Goal: Task Accomplishment & Management: Complete application form

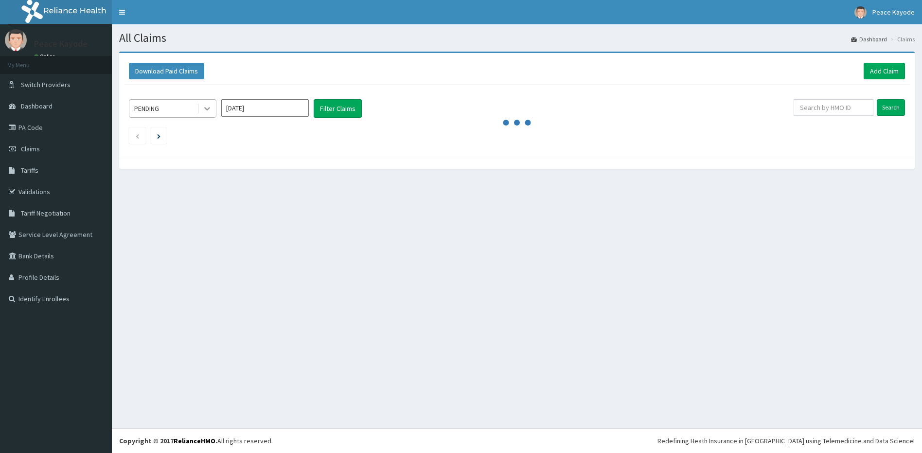
click at [207, 111] on icon at bounding box center [207, 109] width 10 height 10
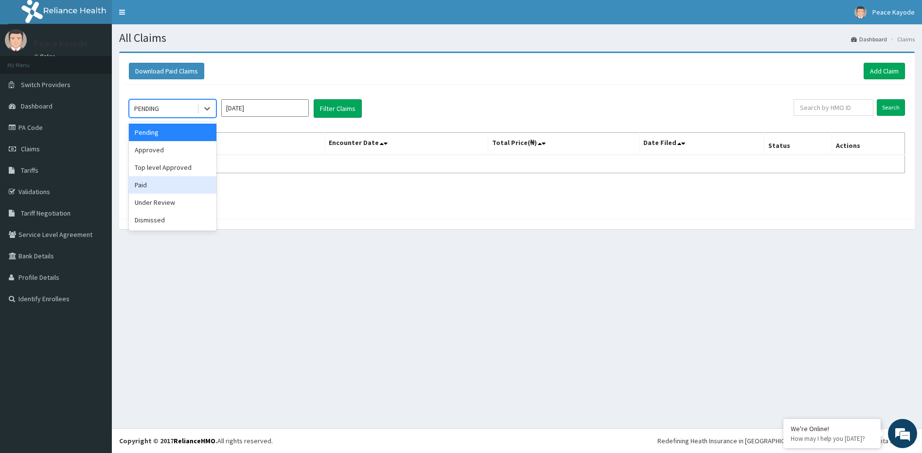
click at [152, 184] on div "Paid" at bounding box center [172, 184] width 87 height 17
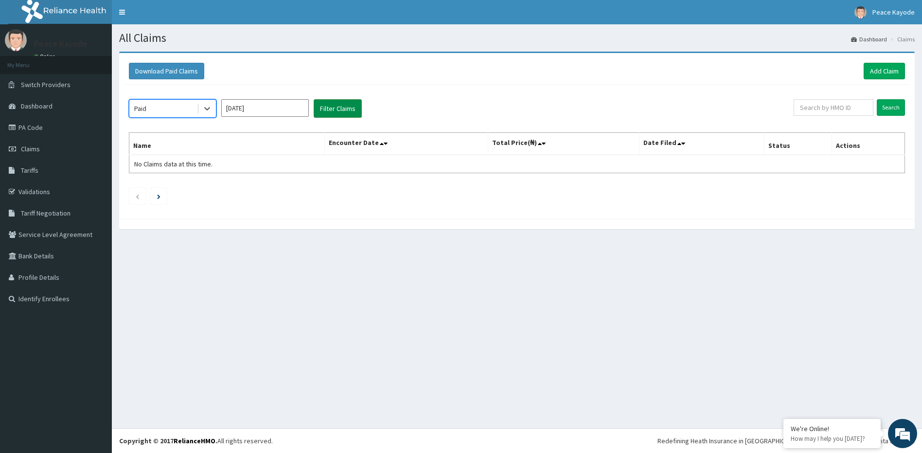
click at [335, 113] on button "Filter Claims" at bounding box center [338, 108] width 48 height 18
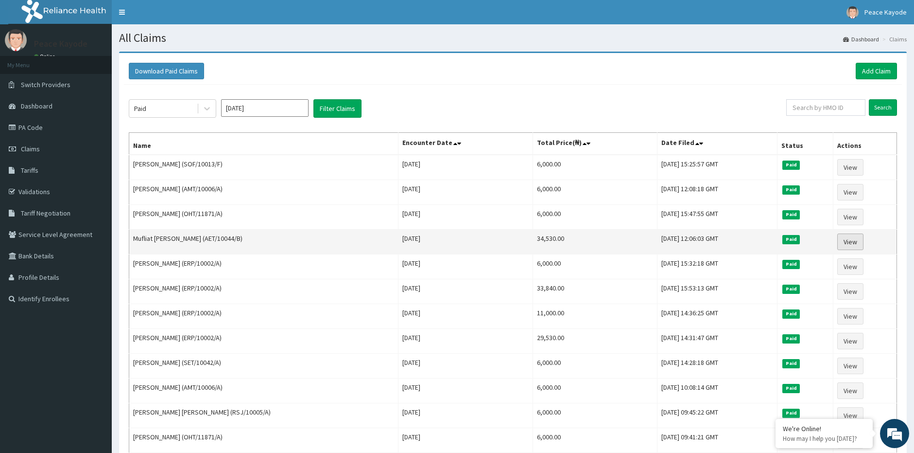
click at [851, 243] on link "View" at bounding box center [851, 241] width 26 height 17
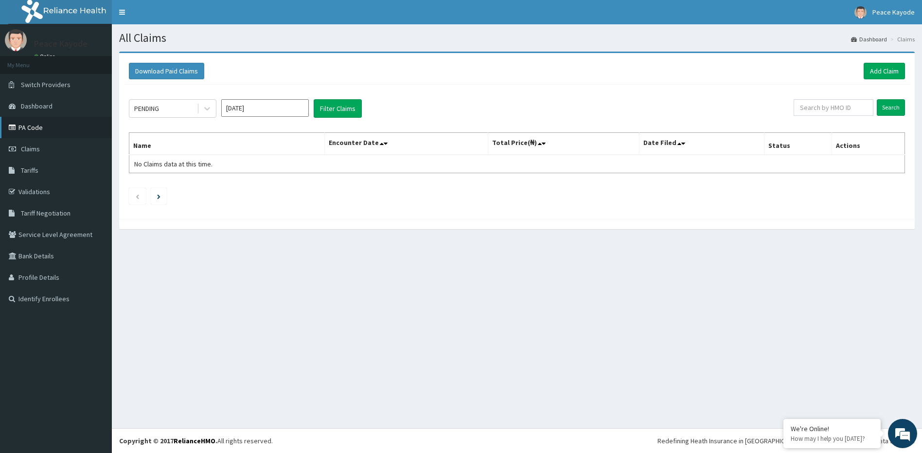
click at [34, 119] on link "PA Code" at bounding box center [56, 127] width 112 height 21
click at [871, 74] on link "Add Claim" at bounding box center [883, 71] width 41 height 17
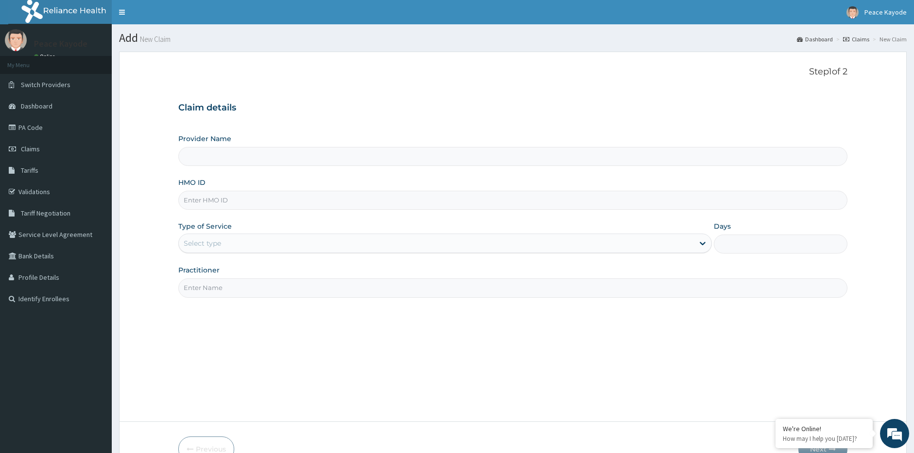
click at [245, 197] on input "HMO ID" at bounding box center [512, 200] width 669 height 19
type input "RS"
type input "Taforehab Pelvic and Orthopedic Wellness (Physiotherapy Clinic)- SHOMOLU"
type input "RSJ/10005/A"
click at [255, 248] on div "Select type" at bounding box center [436, 243] width 515 height 16
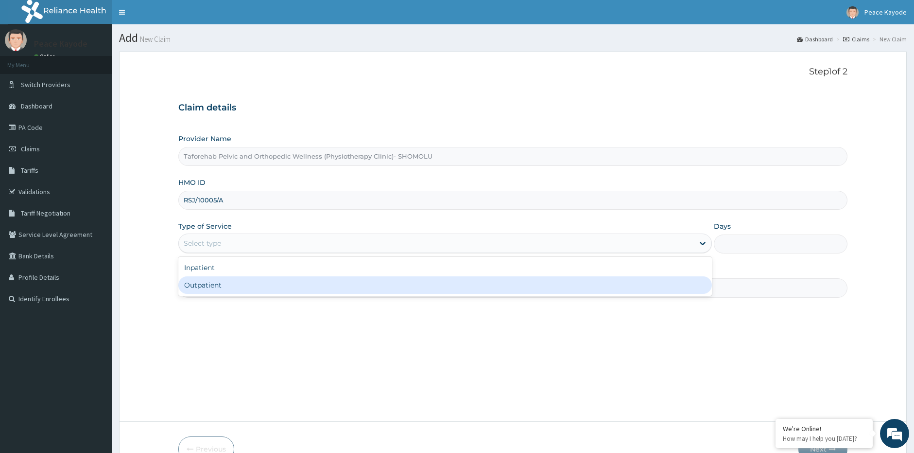
click at [237, 290] on div "Outpatient" at bounding box center [445, 284] width 534 height 17
type input "1"
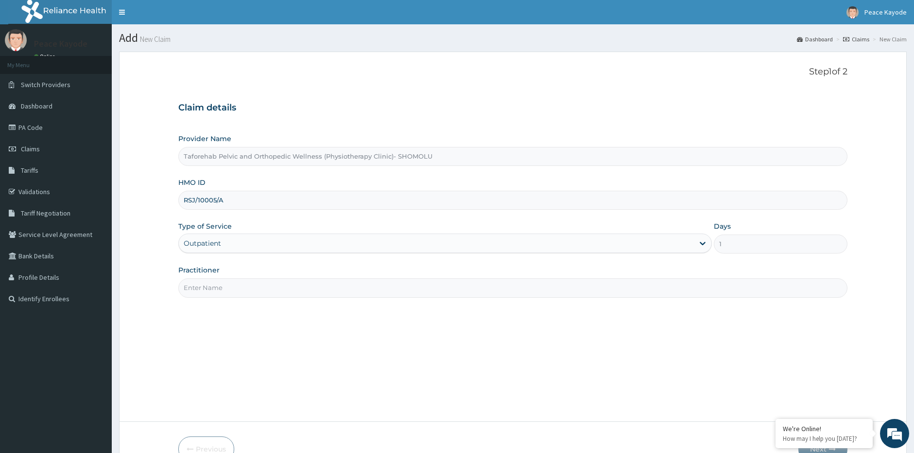
click at [239, 286] on input "Practitioner" at bounding box center [512, 287] width 669 height 19
type input "C"
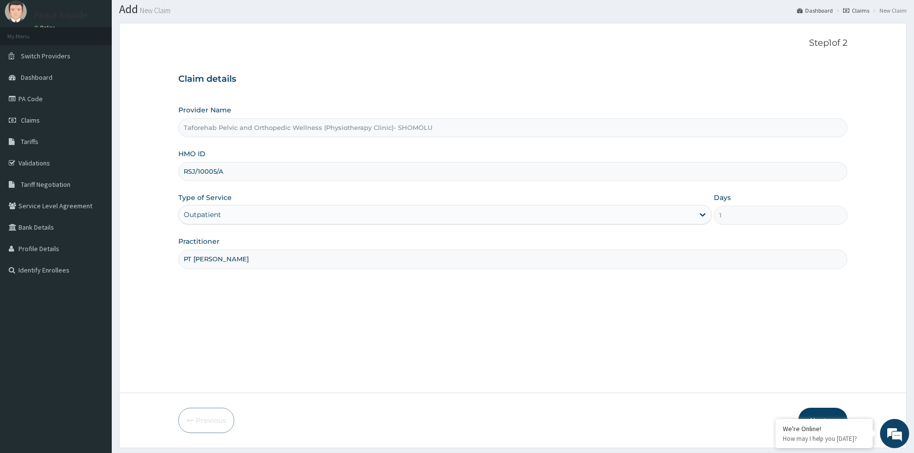
scroll to position [56, 0]
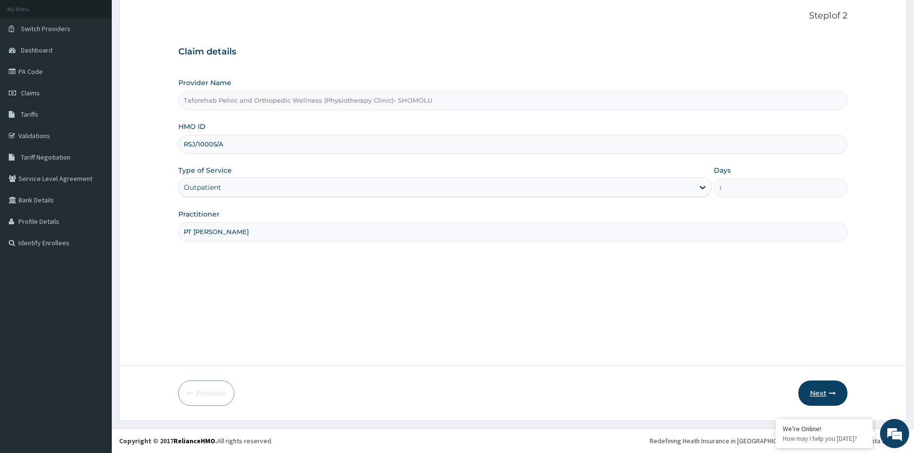
type input "PT [PERSON_NAME]"
click at [819, 389] on button "Next" at bounding box center [823, 392] width 49 height 25
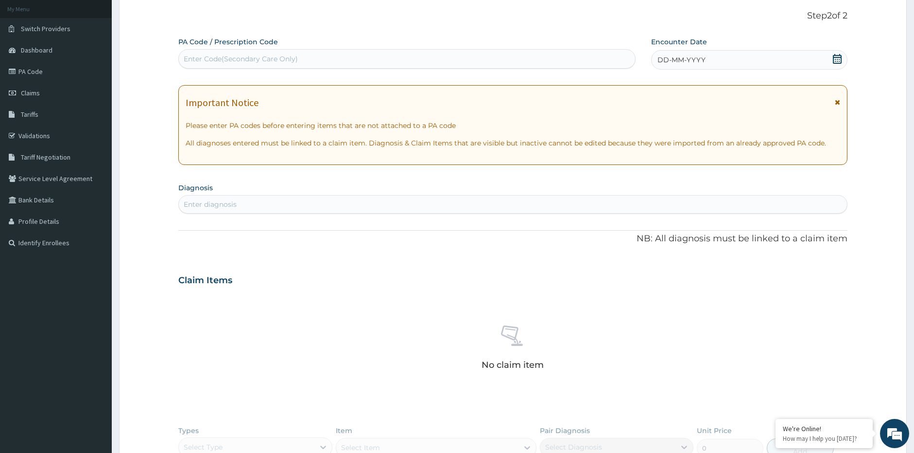
click at [298, 64] on div "Enter Code(Secondary Care Only)" at bounding box center [407, 59] width 456 height 16
paste input "PA/0A789B"
type input "PA/0A789B"
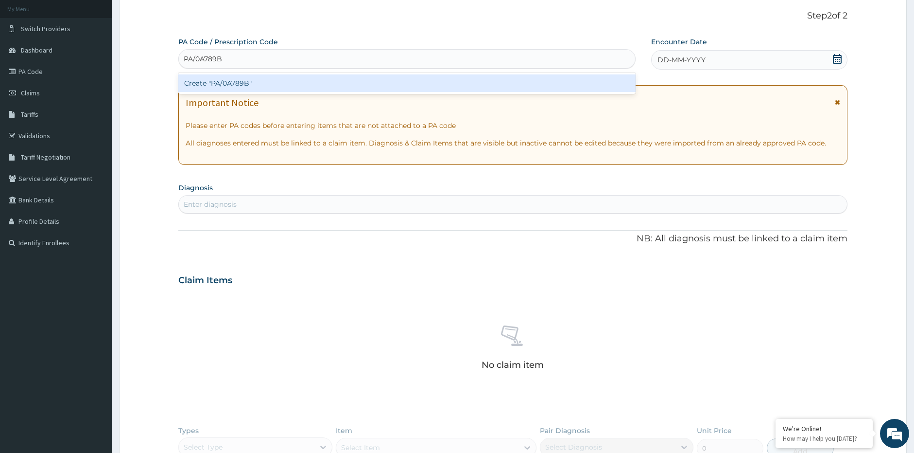
click at [250, 84] on div "Create "PA/0A789B"" at bounding box center [406, 82] width 457 height 17
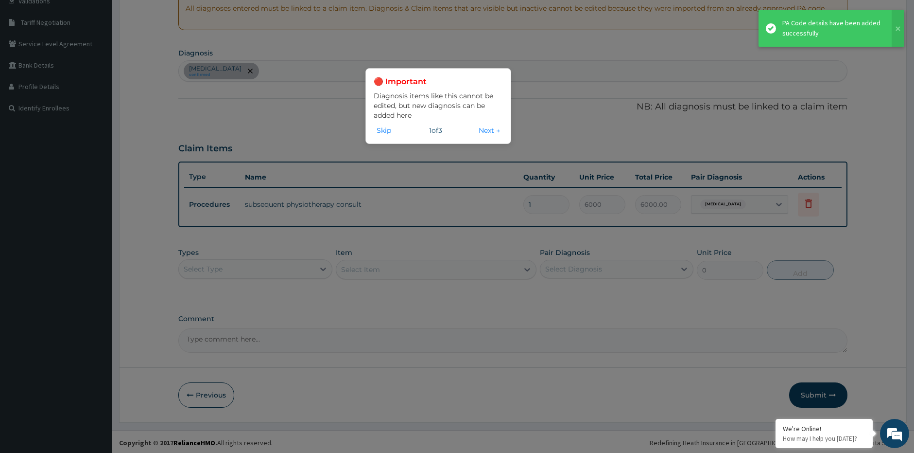
scroll to position [192, 0]
click at [882, 133] on div "🔴 Important Diagnosis items like this cannot be edited, but new diagnosis can b…" at bounding box center [457, 226] width 914 height 453
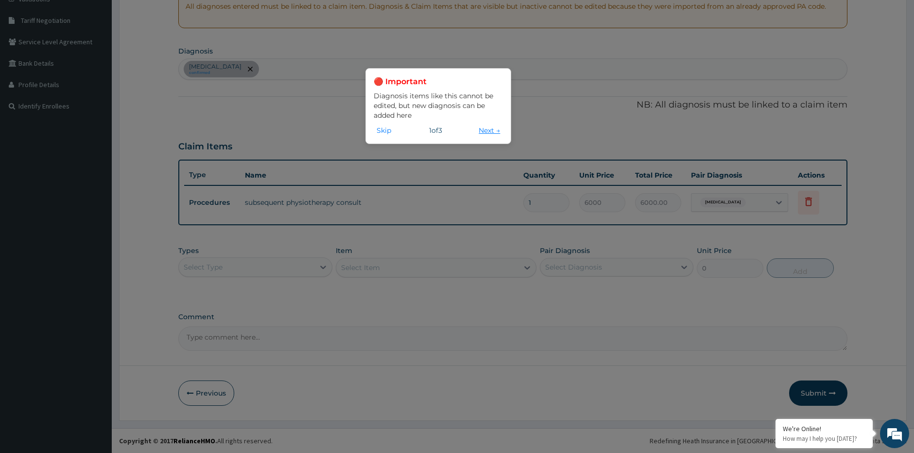
click at [491, 129] on button "Next →" at bounding box center [489, 130] width 27 height 11
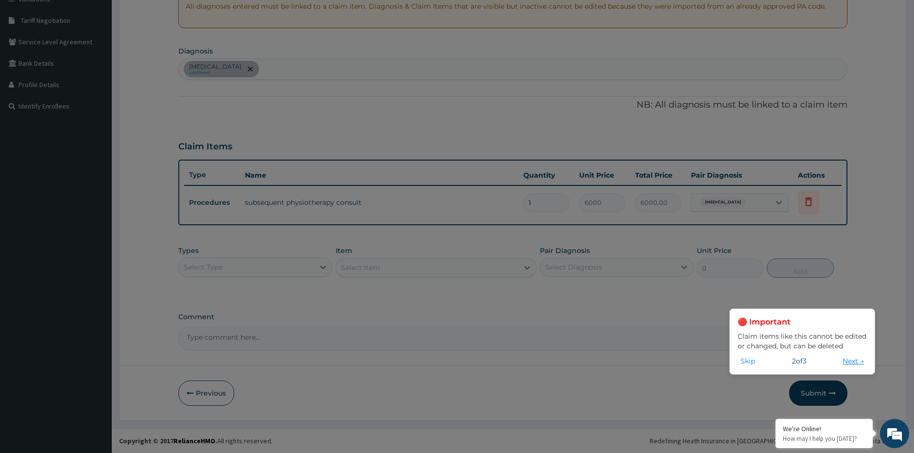
click at [851, 357] on button "Next →" at bounding box center [853, 360] width 27 height 11
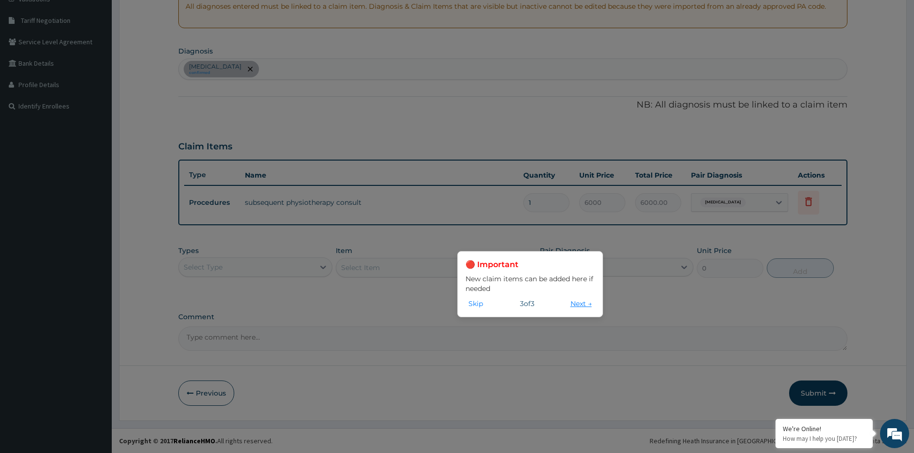
click at [580, 303] on button "Next →" at bounding box center [581, 303] width 27 height 11
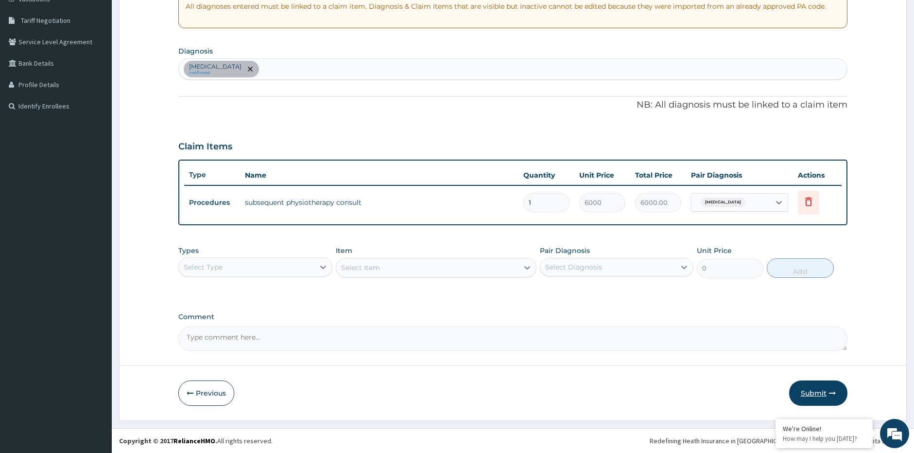
click at [817, 390] on button "Submit" at bounding box center [818, 392] width 58 height 25
